Goal: Task Accomplishment & Management: Use online tool/utility

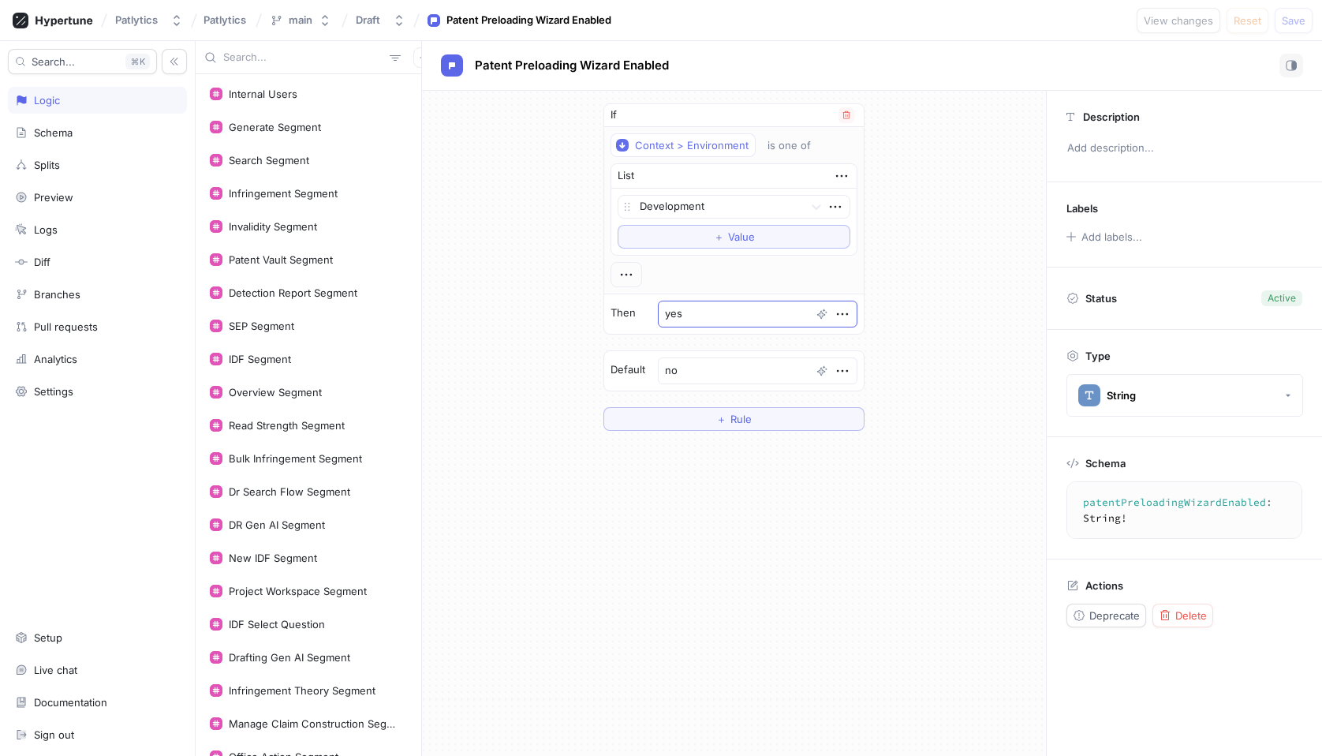
scroll to position [931, 0]
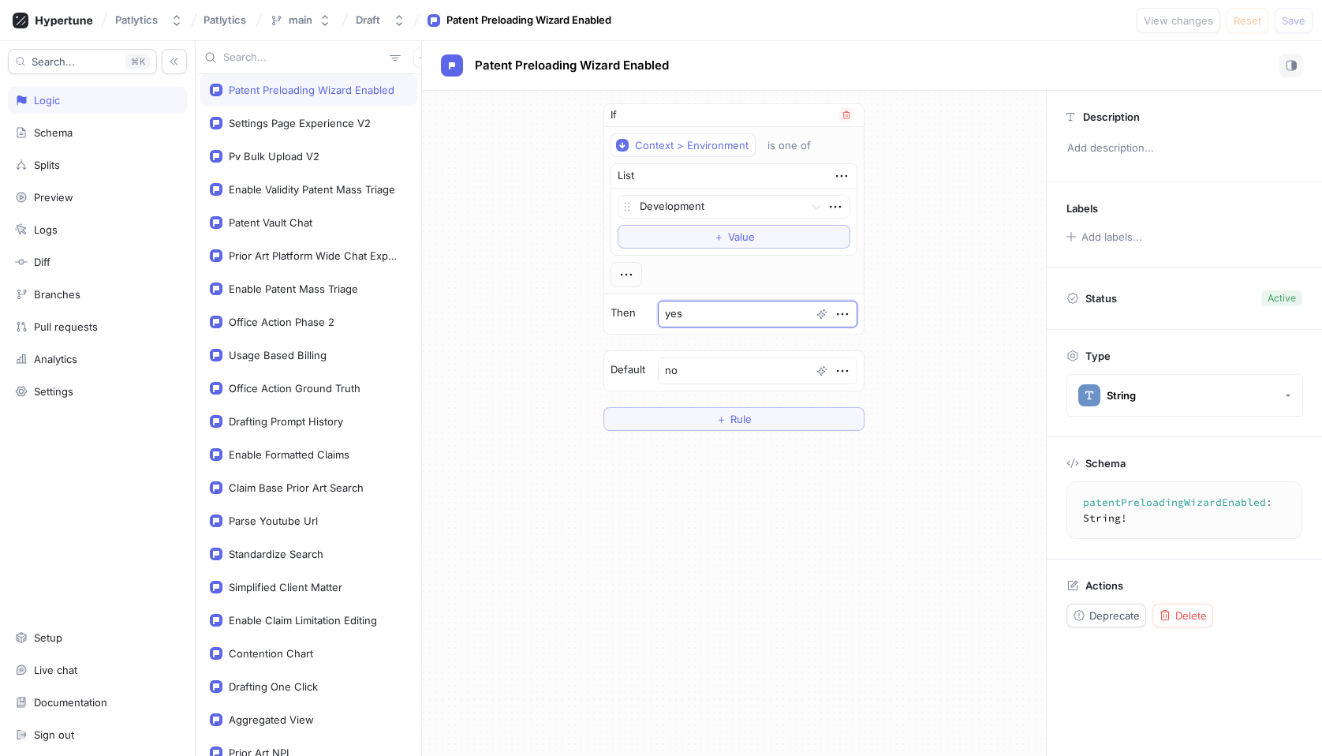
click at [692, 315] on textarea "yes" at bounding box center [758, 313] width 200 height 27
type textarea "x"
type textarea "n"
type textarea "x"
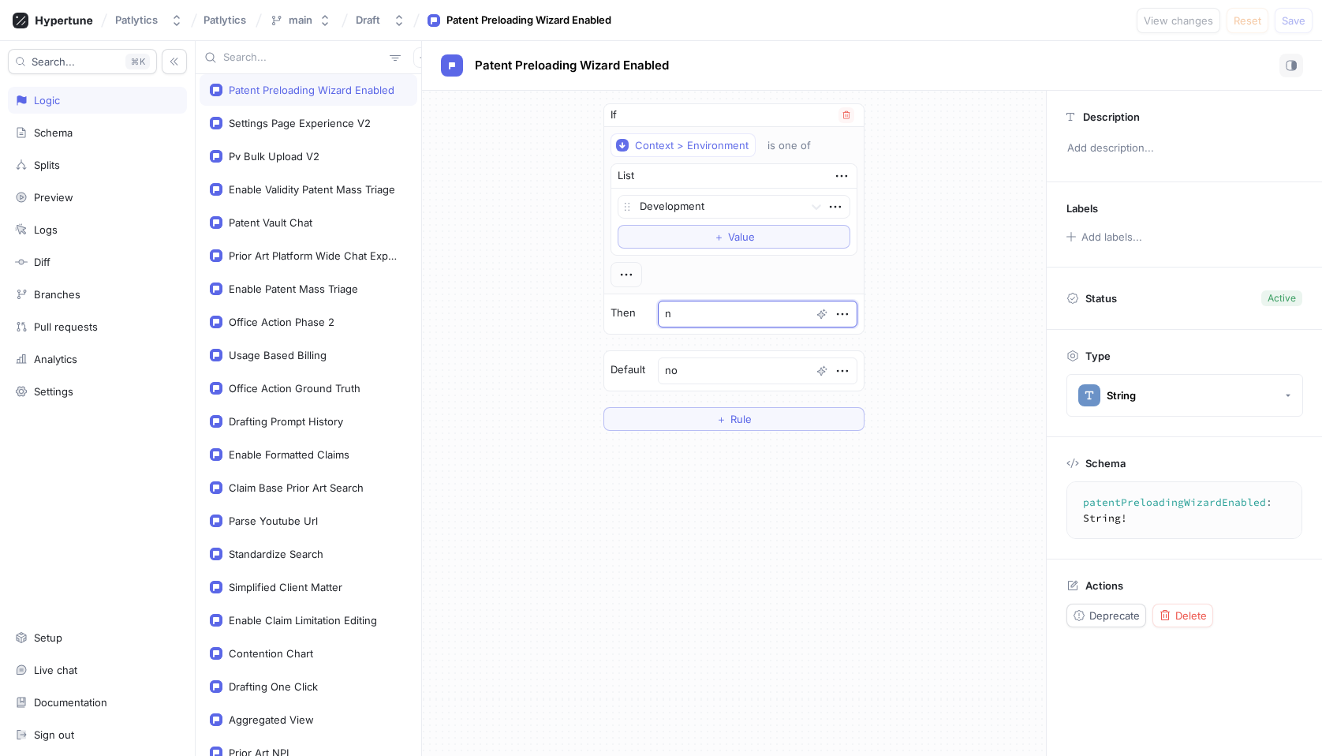
type textarea "no"
type textarea "x"
type textarea "no"
click at [954, 411] on div "If Context > Environment is one of List Development To pick up a draggable item…" at bounding box center [734, 267] width 624 height 353
click at [1294, 27] on button "Save" at bounding box center [1294, 20] width 38 height 25
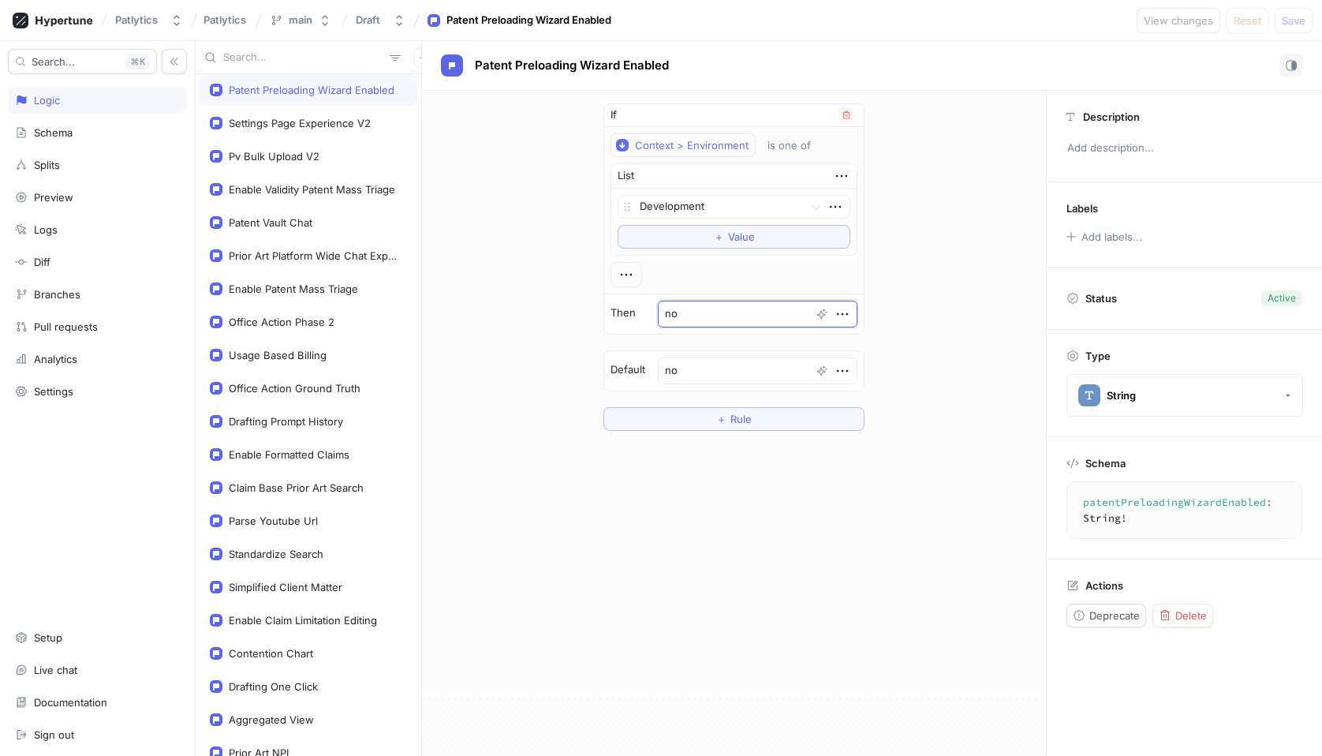
click at [700, 311] on textarea "no" at bounding box center [758, 313] width 200 height 27
click at [640, 274] on div at bounding box center [626, 274] width 32 height 25
click at [633, 274] on icon "button" at bounding box center [626, 274] width 17 height 17
click at [696, 307] on div "&& AND" at bounding box center [694, 303] width 134 height 27
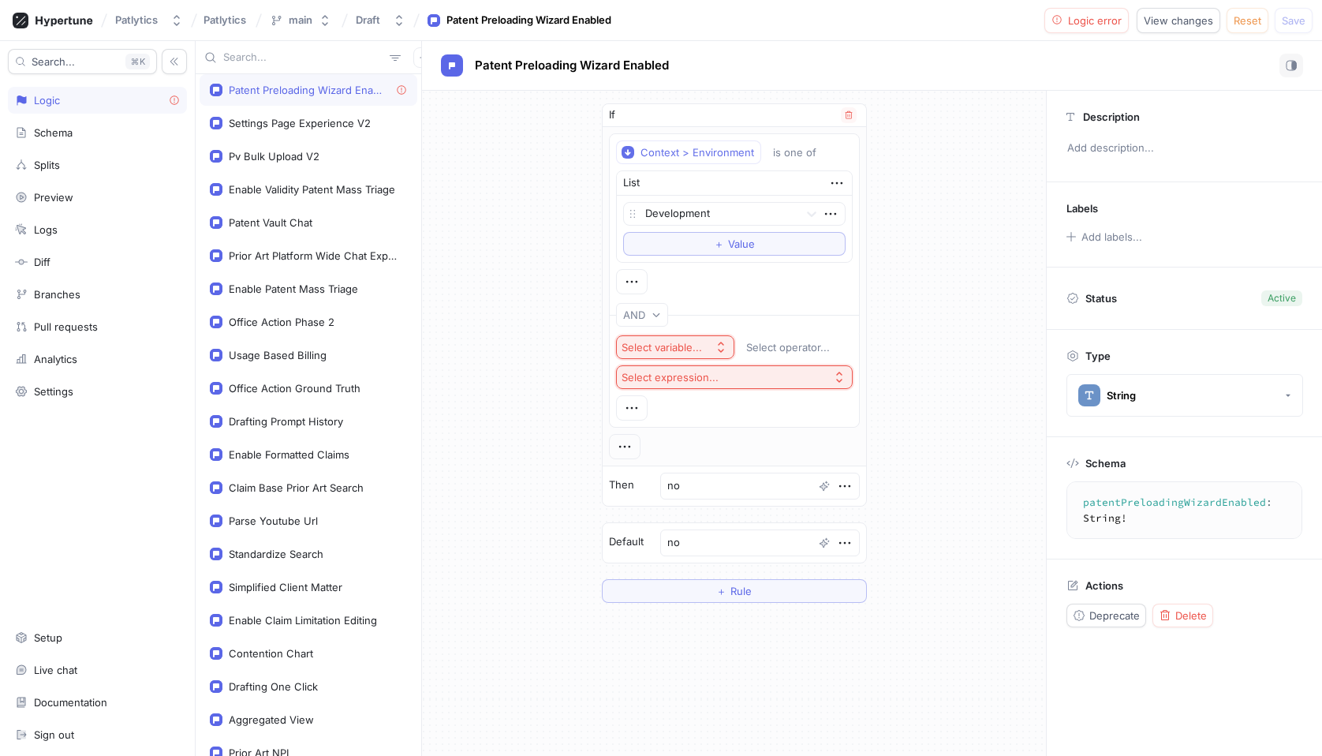
click at [703, 348] on div "Select variable..." at bounding box center [664, 347] width 87 height 13
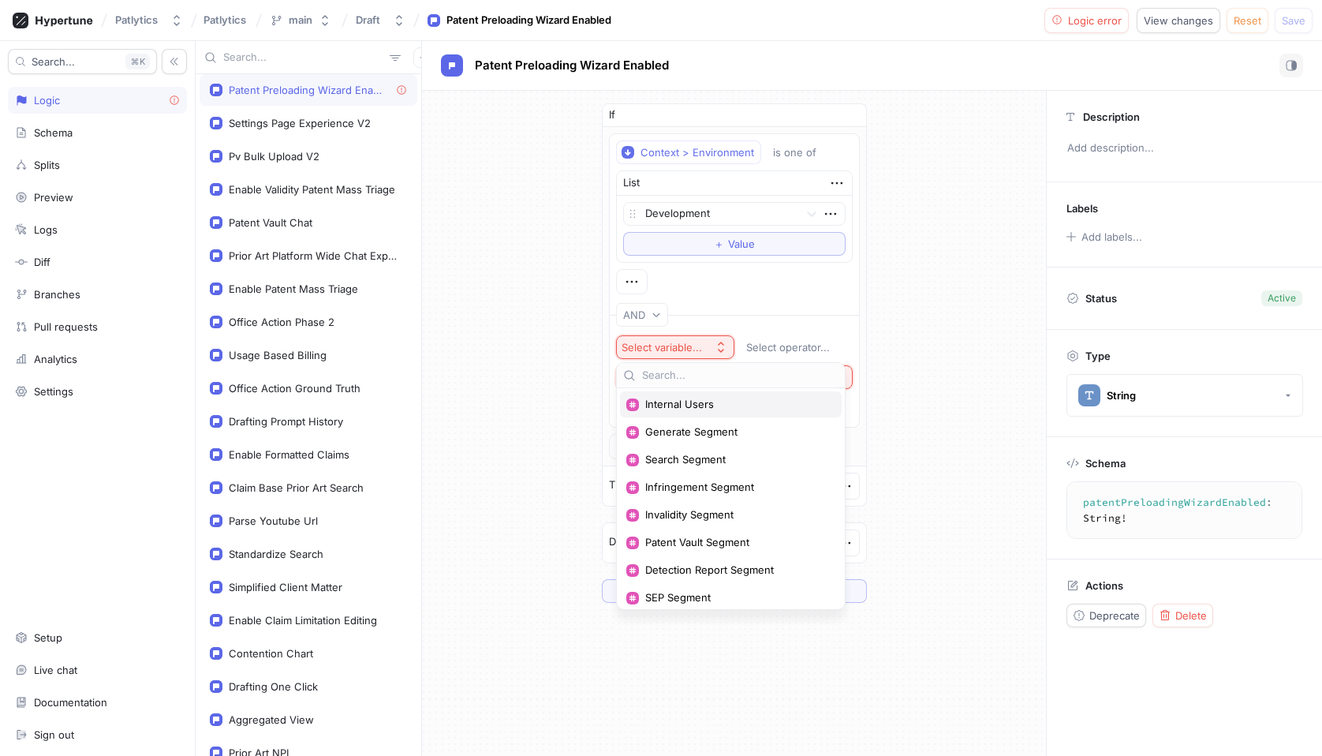
click at [704, 408] on span "Internal Users" at bounding box center [736, 404] width 182 height 13
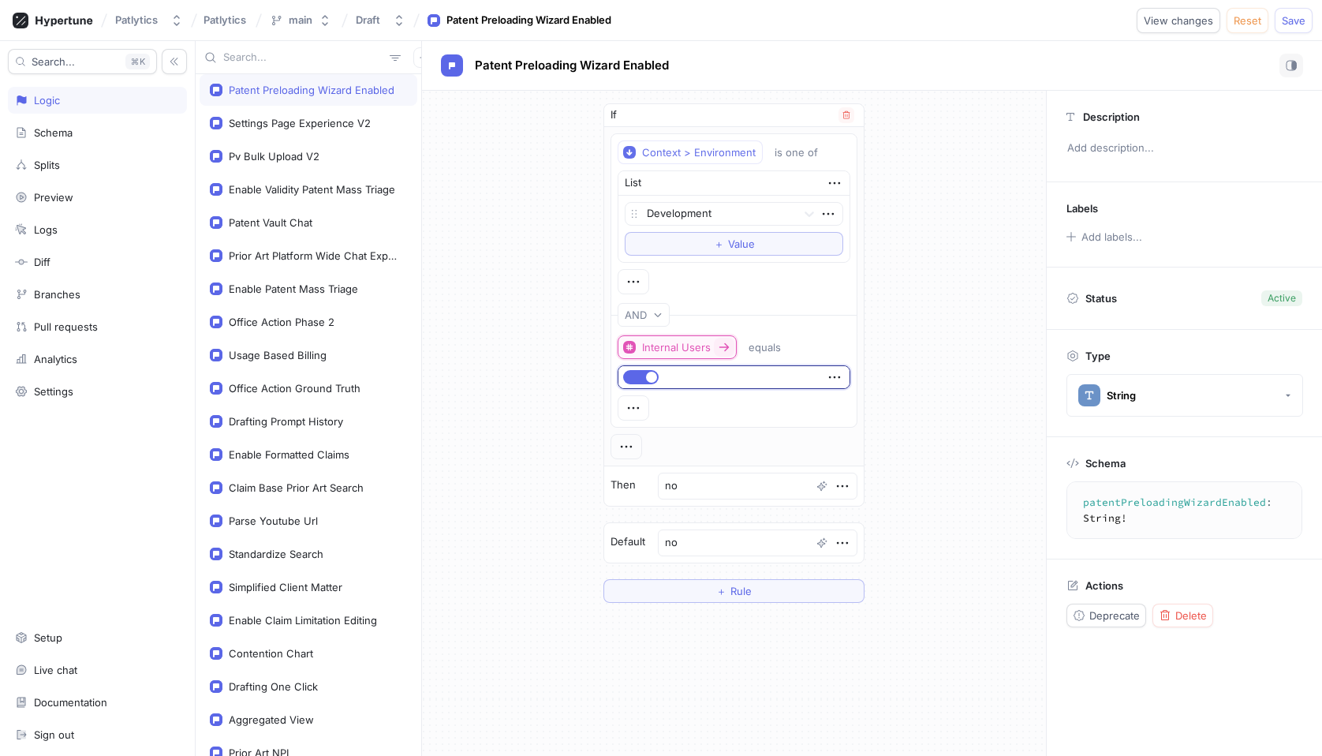
click at [682, 348] on div "Internal Users" at bounding box center [676, 347] width 69 height 13
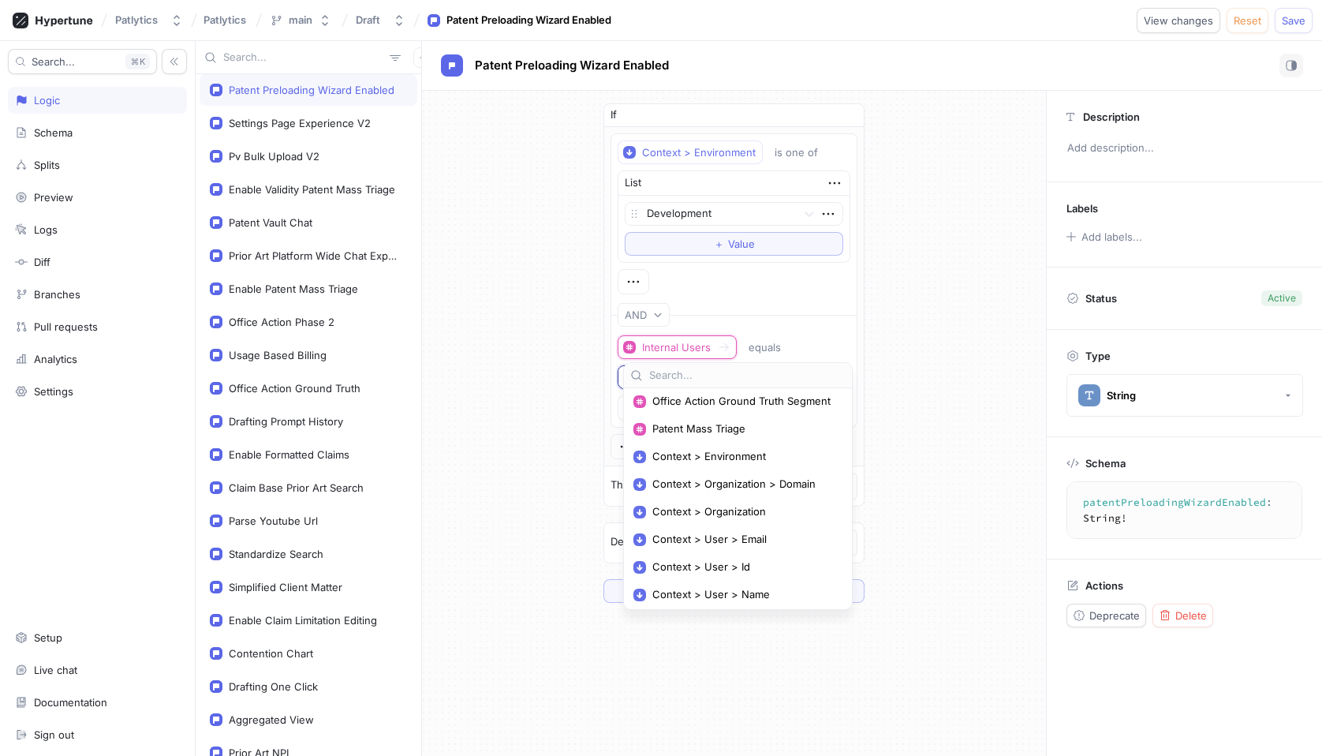
scroll to position [707, 0]
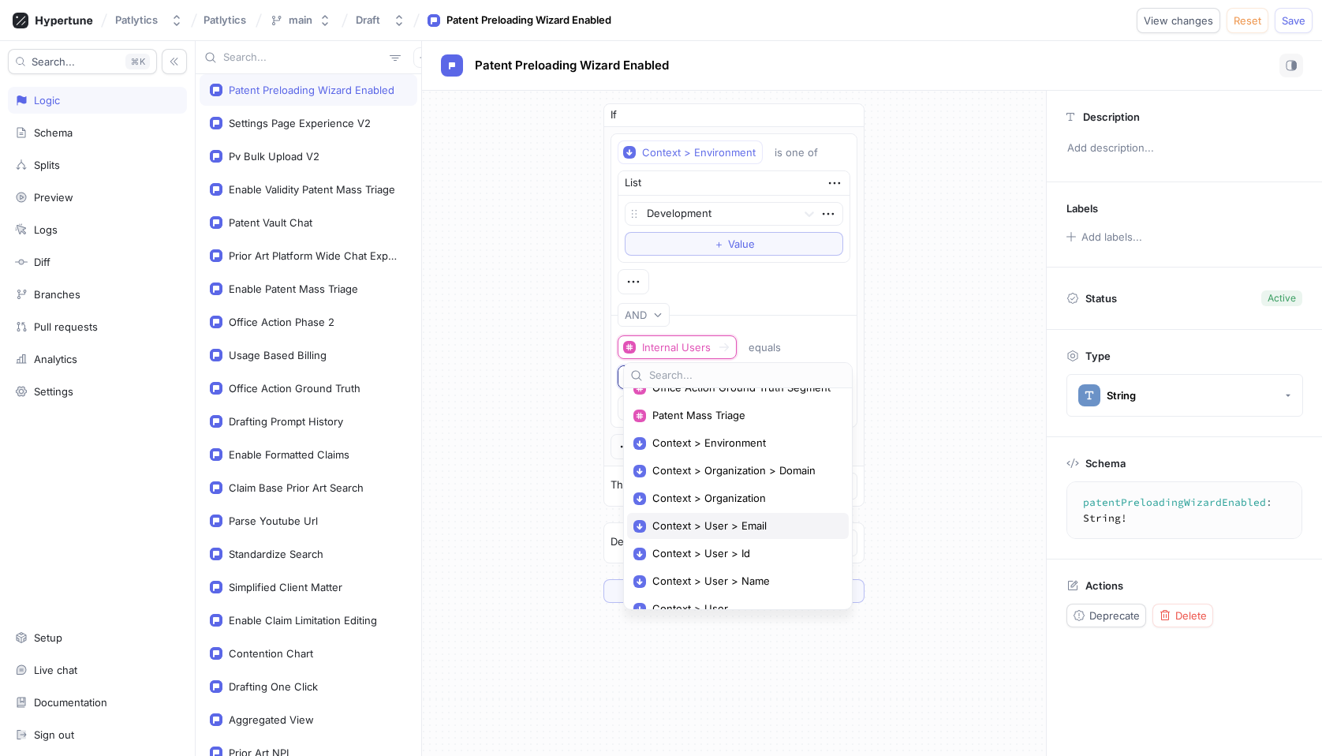
click at [768, 524] on span "Context > User > Email" at bounding box center [743, 525] width 182 height 13
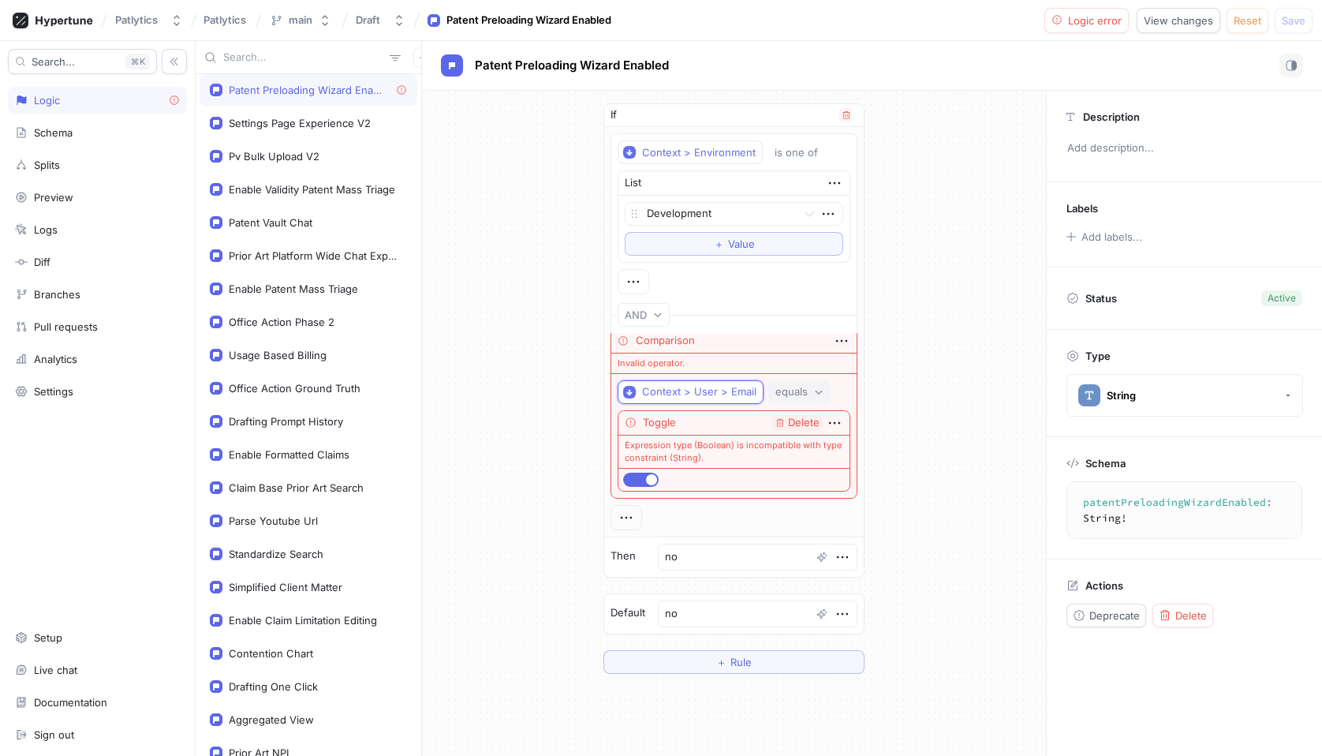
click at [808, 397] on div "equals" at bounding box center [791, 391] width 32 height 13
click at [837, 608] on div "contains" at bounding box center [863, 609] width 165 height 13
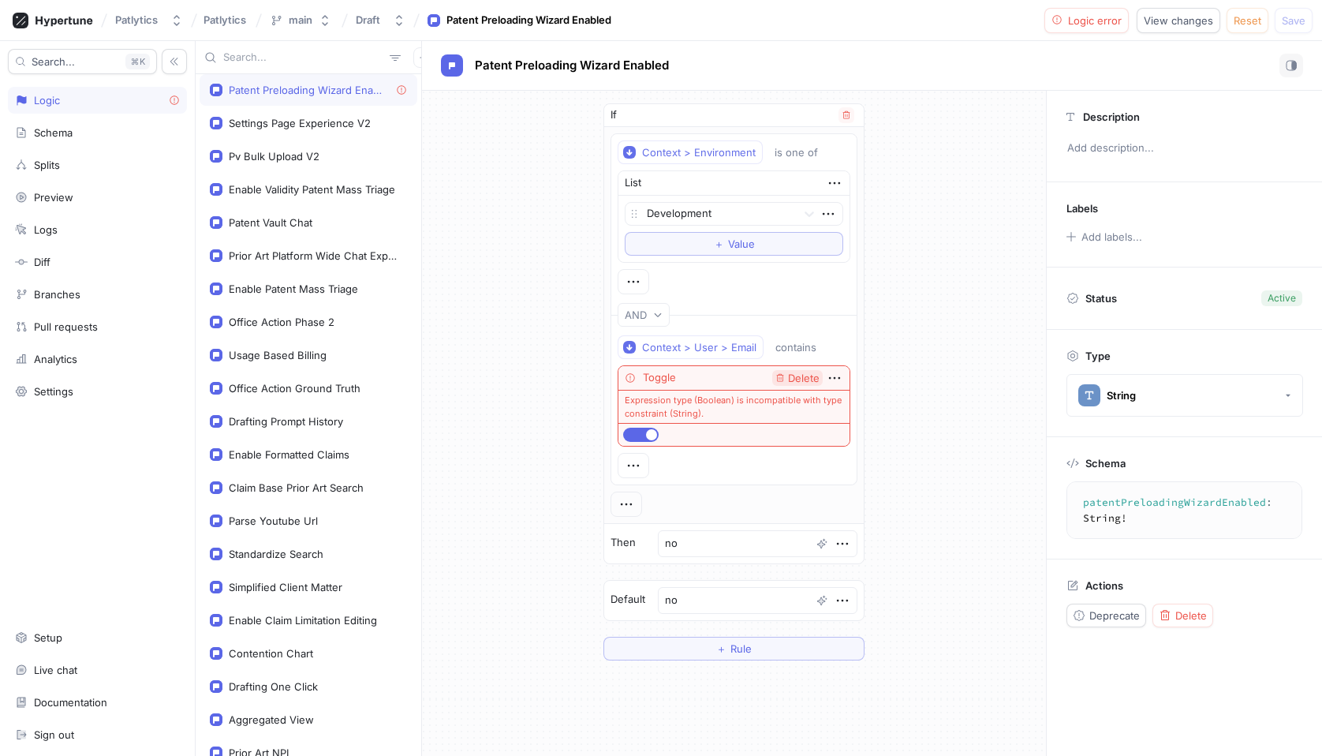
click at [788, 374] on span "Delete" at bounding box center [804, 378] width 32 height 10
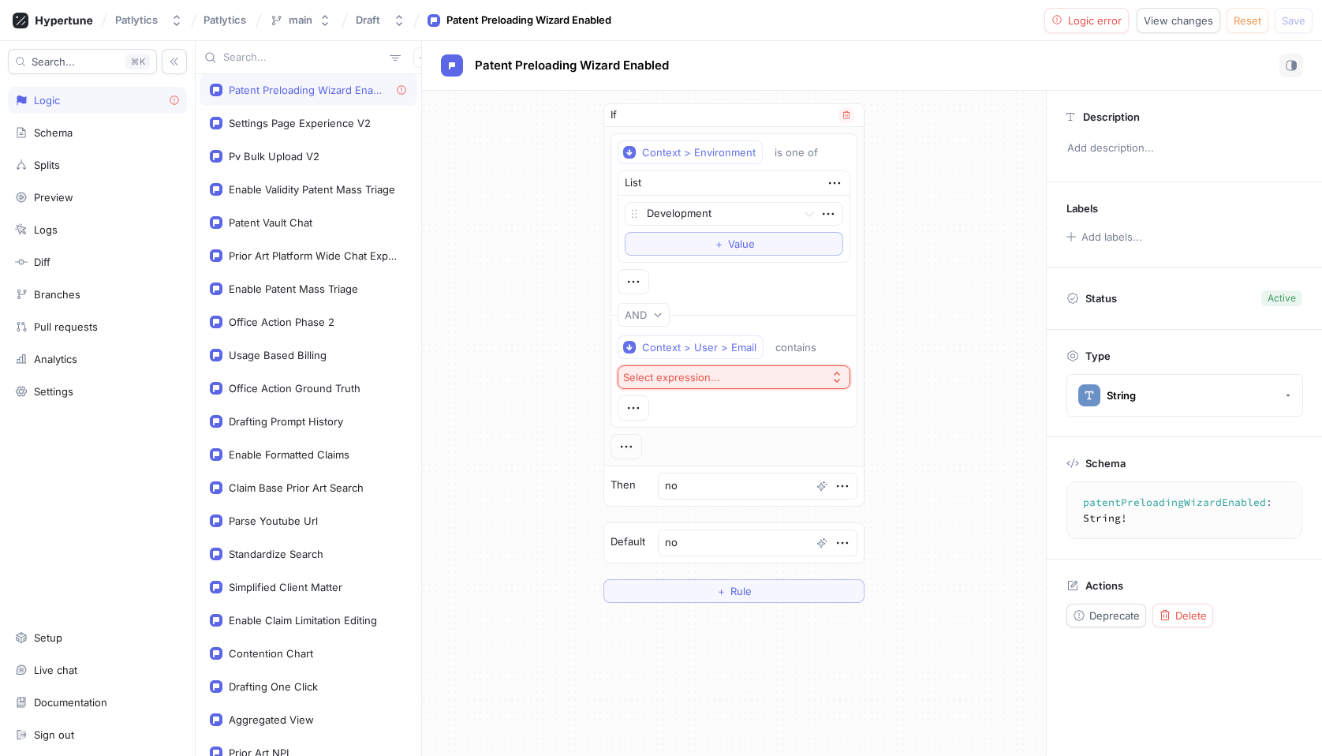
click at [745, 373] on button "Select expression..." at bounding box center [734, 377] width 233 height 24
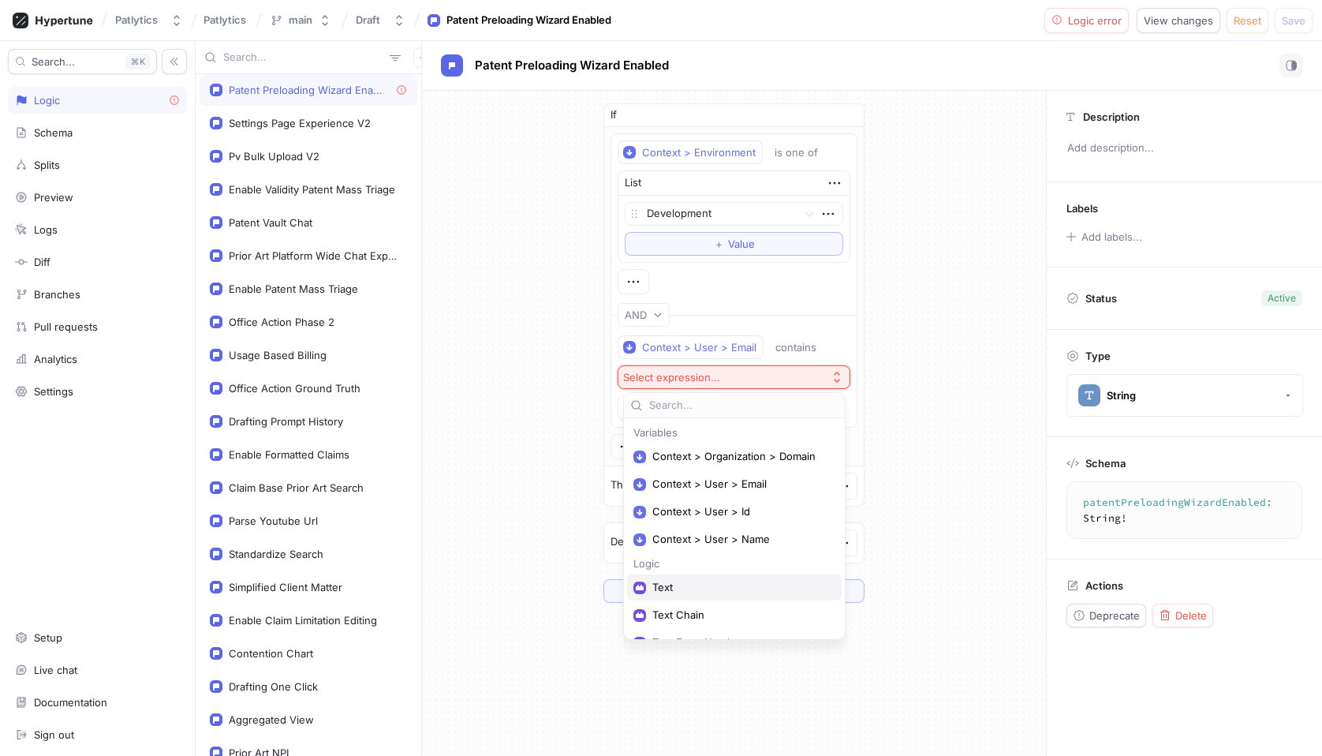
click at [700, 578] on div "Text" at bounding box center [734, 587] width 215 height 26
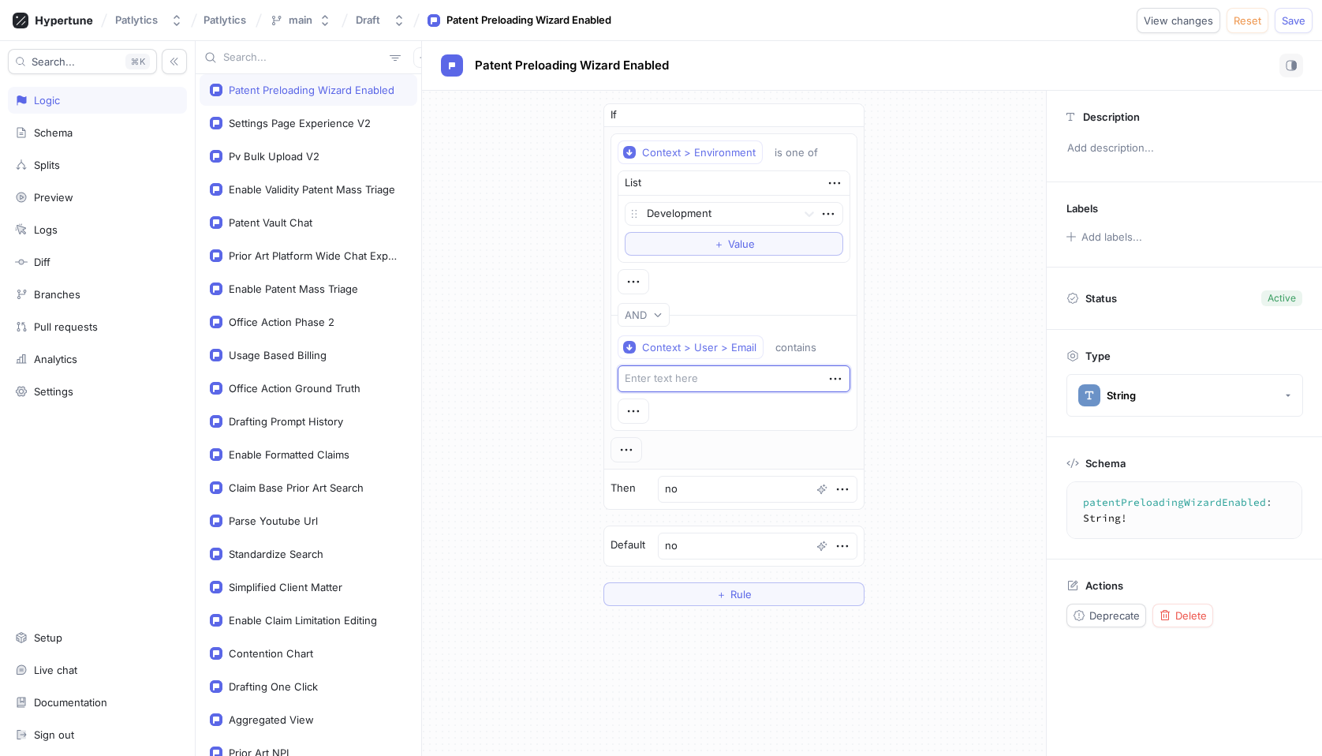
type textarea "x"
type textarea "m"
type textarea "x"
type textarea "mar"
type textarea "x"
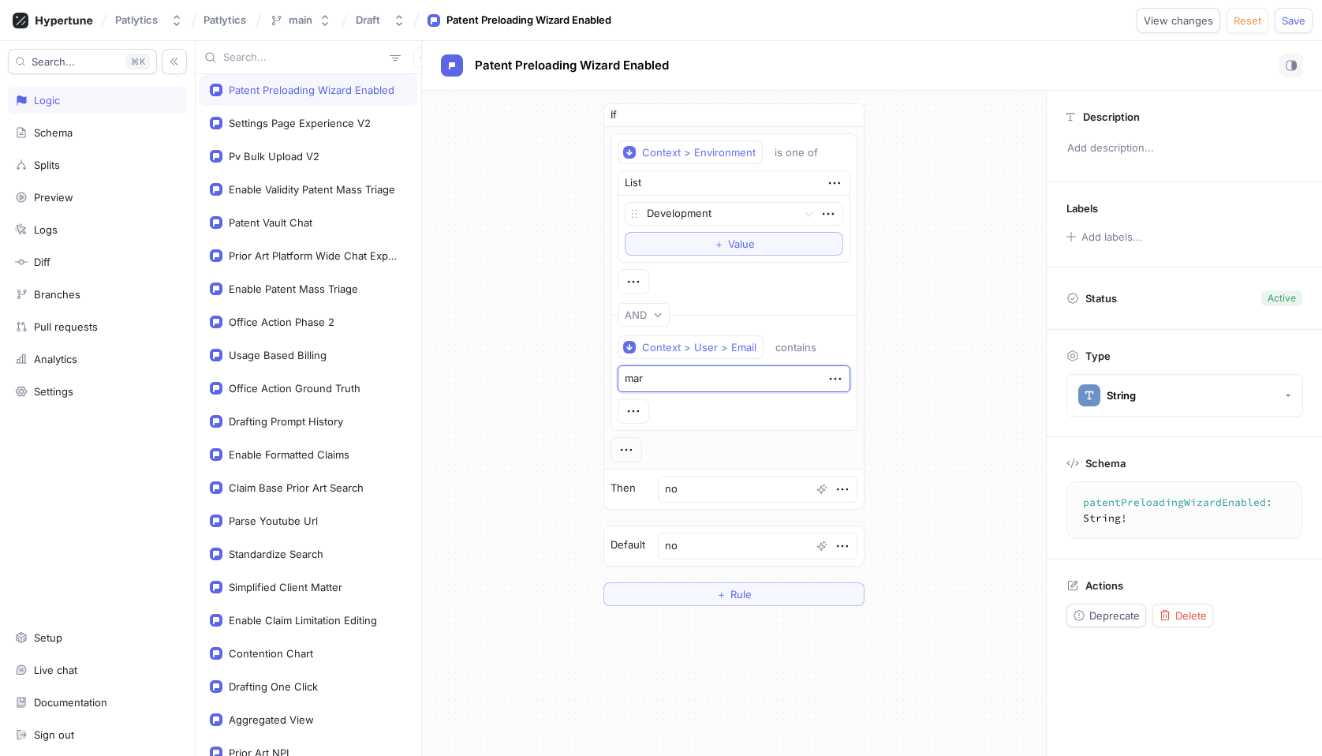
type textarea "mars"
type textarea "x"
type textarea "[PERSON_NAME]"
type textarea "x"
type textarea "[PERSON_NAME]"
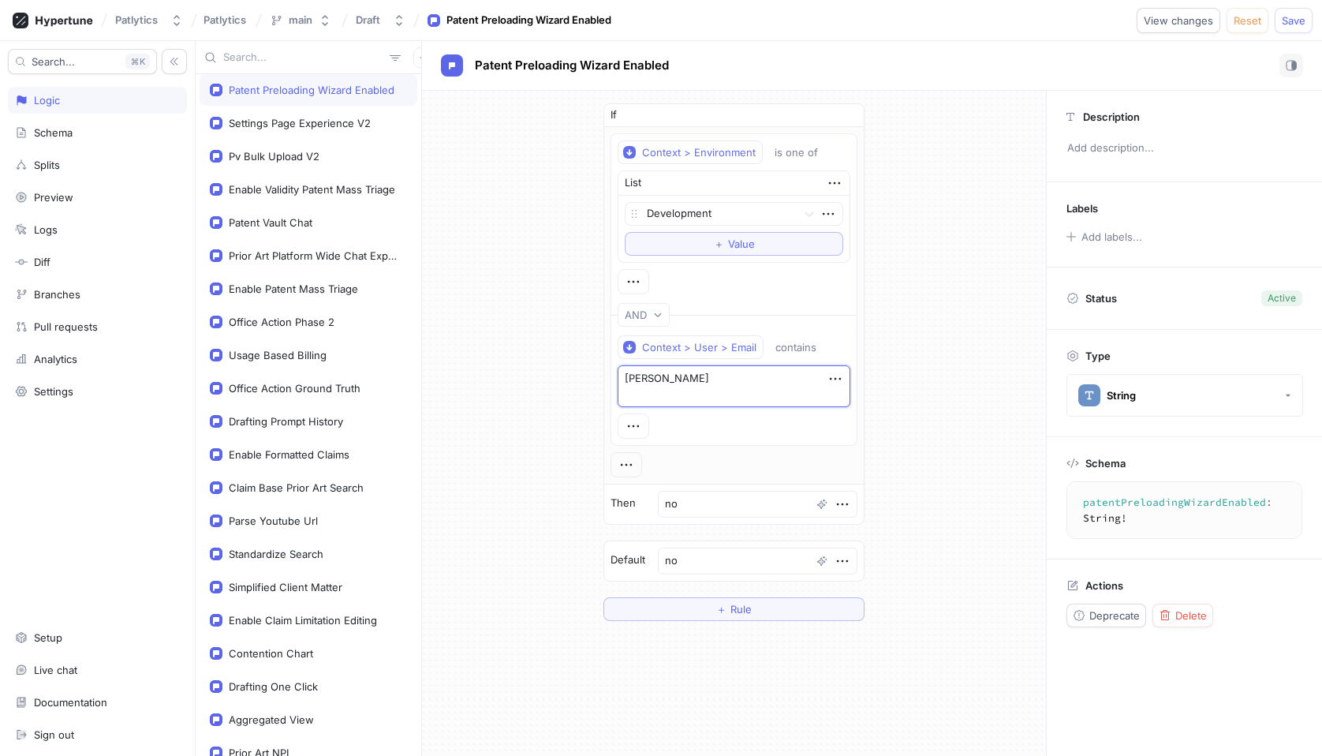
type textarea "x"
type textarea "[PERSON_NAME]"
click at [959, 388] on div "If Context > Environment is one of List Development To pick up a draggable item…" at bounding box center [734, 355] width 624 height 528
click at [642, 409] on icon "button" at bounding box center [633, 410] width 17 height 17
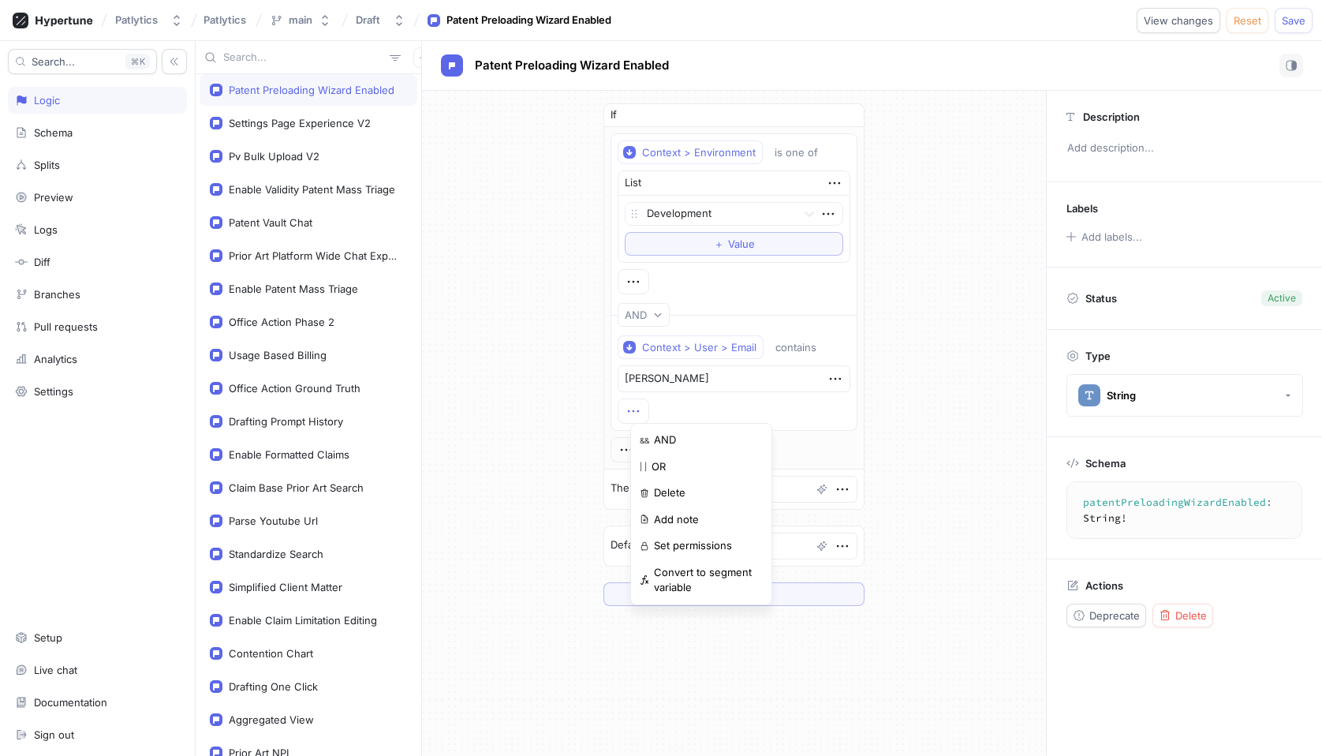
click at [913, 420] on div "If Context > Environment is one of List Development To pick up a draggable item…" at bounding box center [734, 355] width 624 height 528
click at [711, 490] on textarea "no" at bounding box center [758, 489] width 200 height 27
type textarea "x"
type textarea "y"
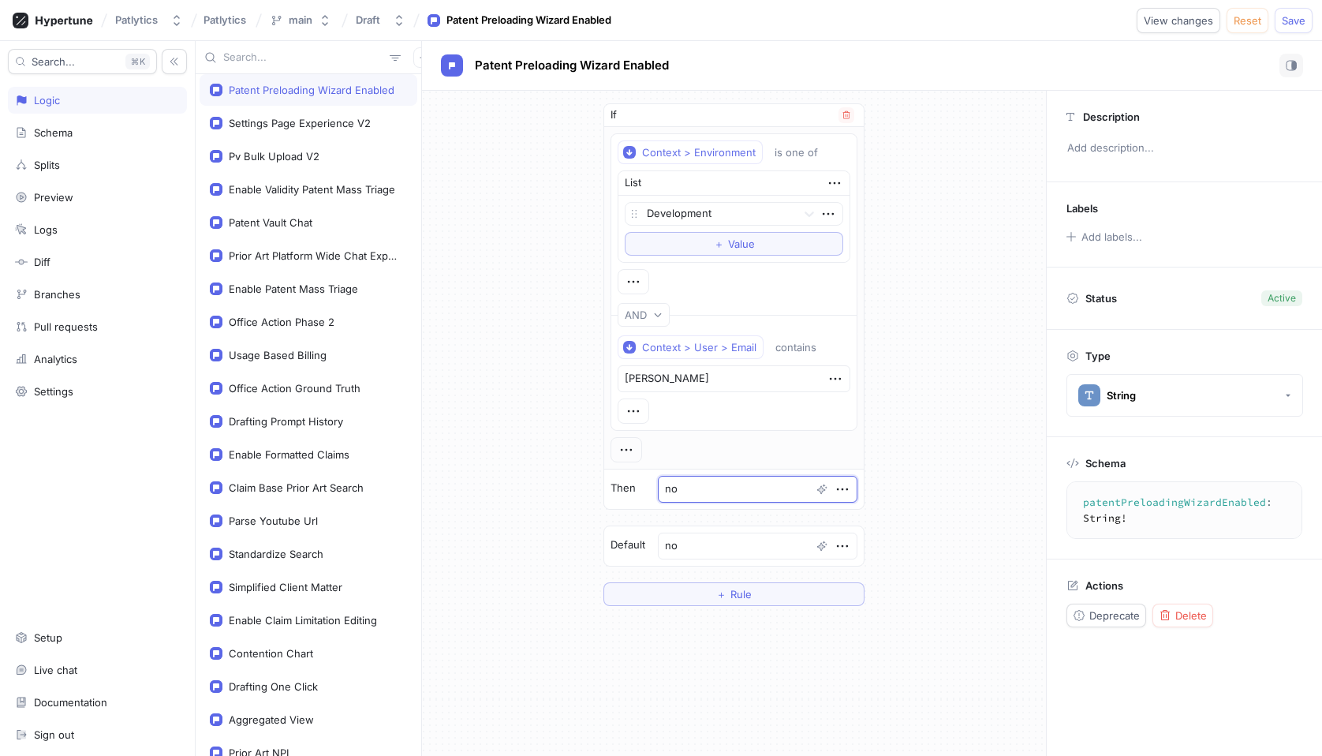
type textarea "x"
type textarea "ye"
type textarea "x"
type textarea "yes"
type textarea "x"
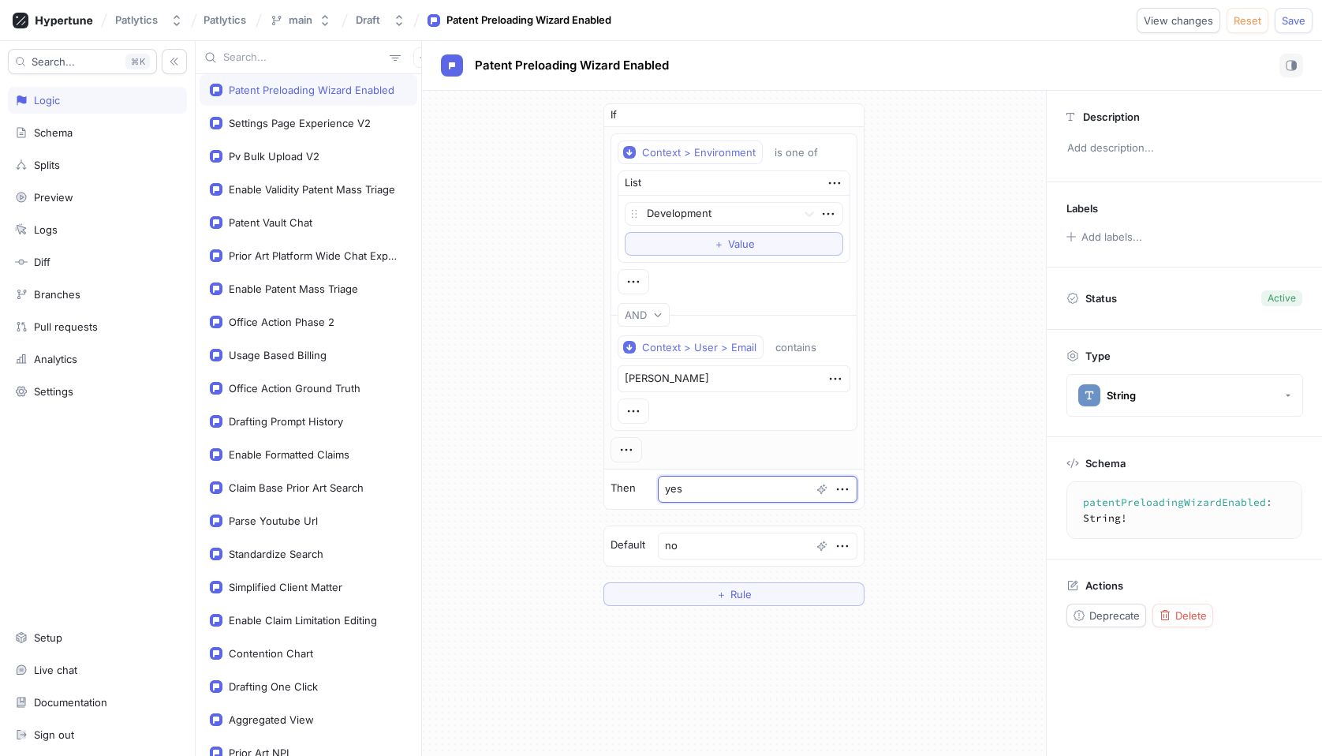
type textarea "yes"
click at [936, 519] on div "If Context > Environment is one of List Development To pick up a draggable item…" at bounding box center [734, 355] width 624 height 528
click at [845, 353] on div "Context > User > Email contains [PERSON_NAME]" at bounding box center [733, 379] width 245 height 101
click at [796, 349] on div "contains" at bounding box center [795, 347] width 41 height 13
click at [976, 315] on div "If Context > Environment is one of List Development To pick up a draggable item…" at bounding box center [734, 355] width 624 height 528
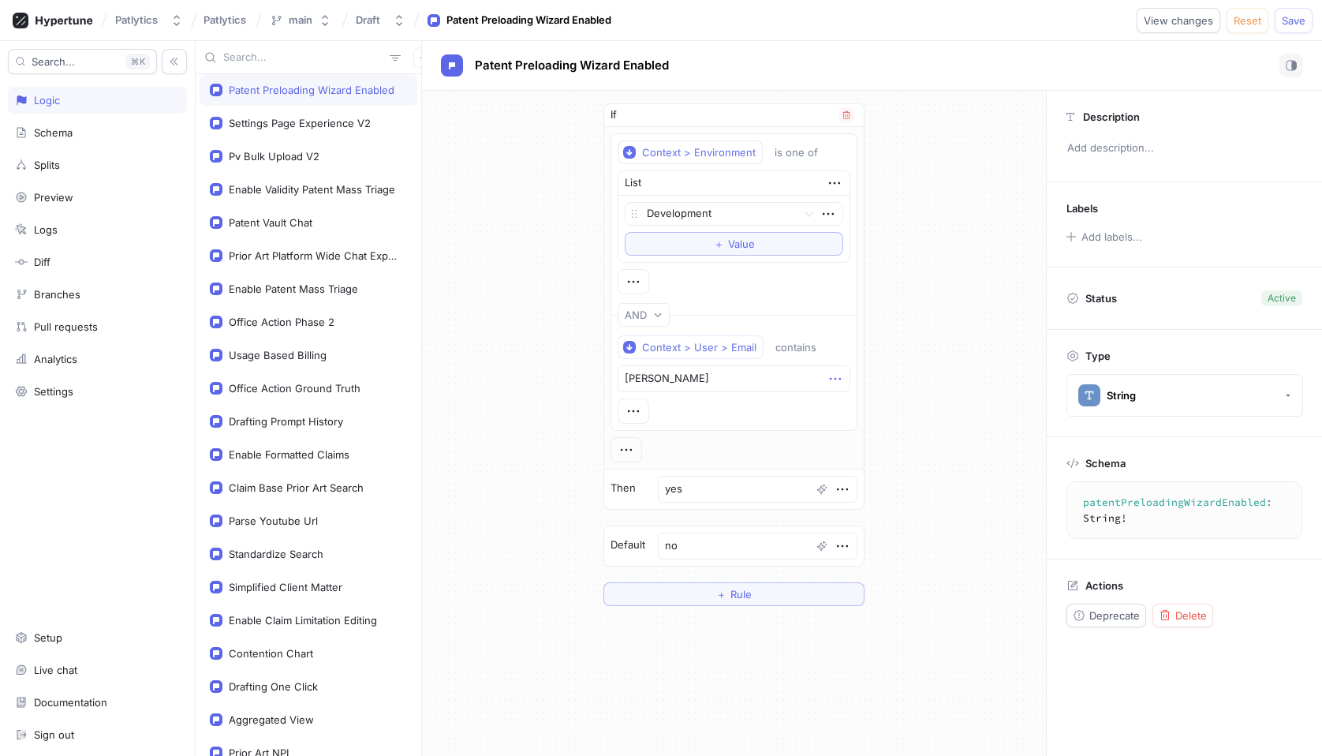
click at [833, 381] on icon "button" at bounding box center [835, 378] width 17 height 17
click at [943, 308] on div "If Context > Environment is one of List Development To pick up a draggable item…" at bounding box center [734, 355] width 624 height 528
click at [1302, 25] on span "Save" at bounding box center [1294, 20] width 24 height 9
type textarea "x"
